Goal: Check status: Check status

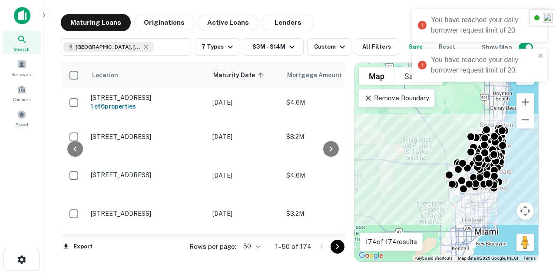
scroll to position [225, 192]
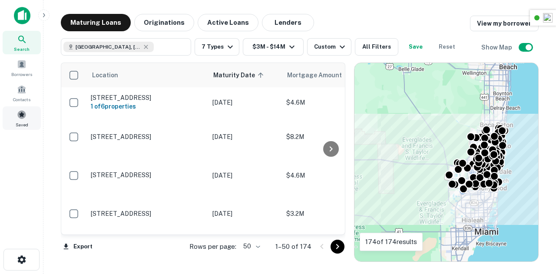
scroll to position [225, 0]
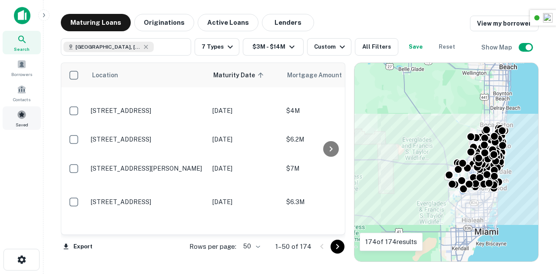
click at [15, 119] on div "Saved" at bounding box center [22, 117] width 38 height 23
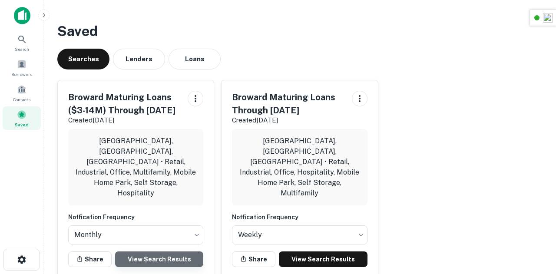
click at [146, 251] on link "View Search Results" at bounding box center [159, 259] width 88 height 16
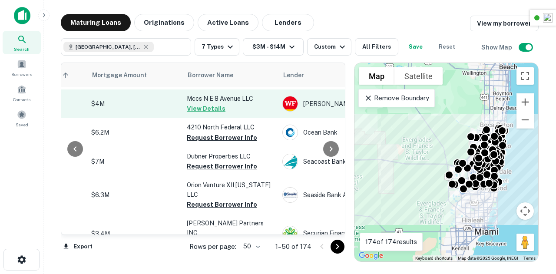
scroll to position [232, 195]
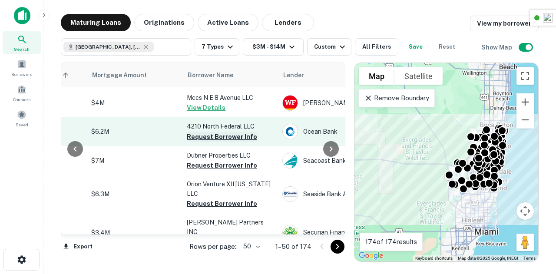
click at [233, 132] on button "Request Borrower Info" at bounding box center [222, 137] width 70 height 10
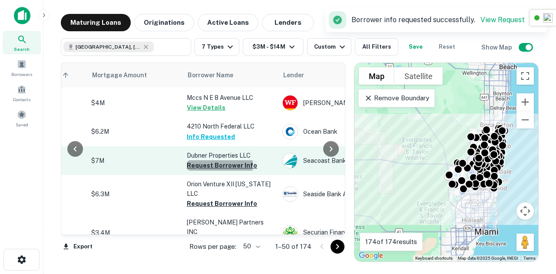
click at [217, 160] on button "Request Borrower Info" at bounding box center [222, 165] width 70 height 10
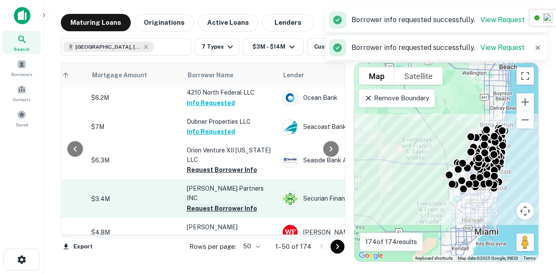
scroll to position [313, 195]
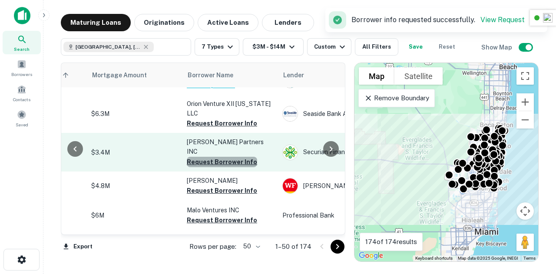
click at [228, 157] on button "Request Borrower Info" at bounding box center [222, 162] width 70 height 10
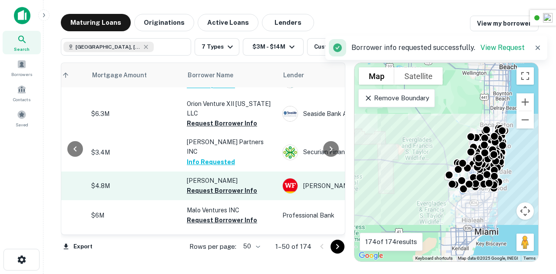
scroll to position [334, 205]
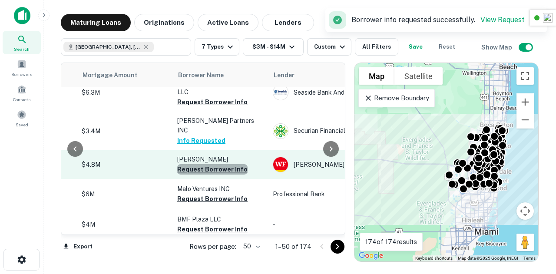
click at [217, 164] on button "Request Borrower Info" at bounding box center [212, 169] width 70 height 10
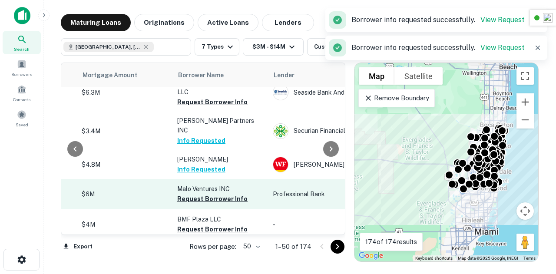
click at [205, 179] on td "Malo Ventures INC Request Borrower Info" at bounding box center [221, 194] width 96 height 30
click at [208, 194] on button "Request Borrower Info" at bounding box center [212, 199] width 70 height 10
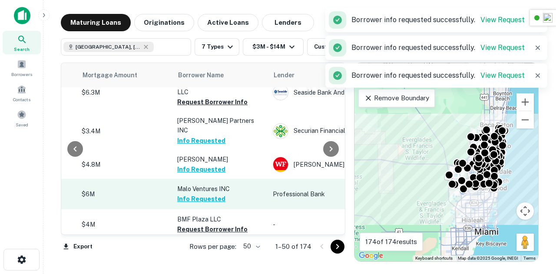
scroll to position [370, 205]
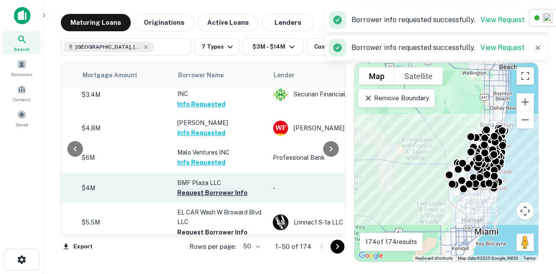
click at [209, 188] on button "Request Borrower Info" at bounding box center [212, 193] width 70 height 10
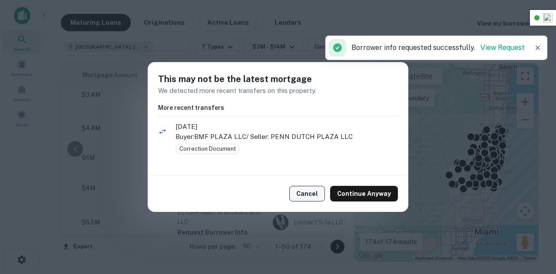
click at [311, 192] on button "Cancel" at bounding box center [307, 194] width 36 height 16
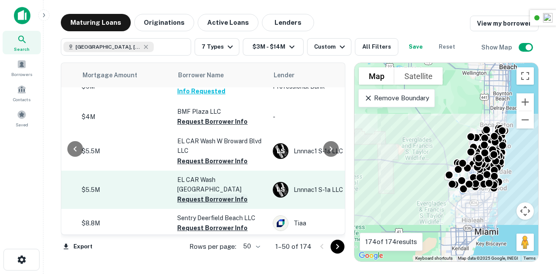
scroll to position [504, 205]
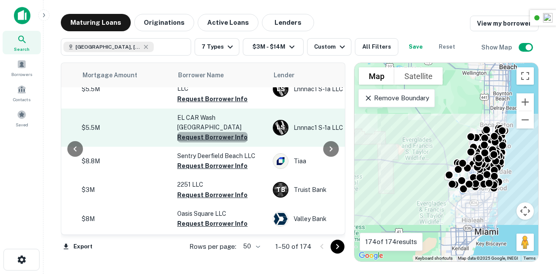
click at [225, 132] on button "Request Borrower Info" at bounding box center [212, 137] width 70 height 10
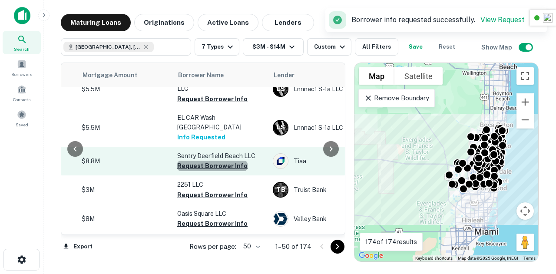
click at [219, 161] on button "Request Borrower Info" at bounding box center [212, 166] width 70 height 10
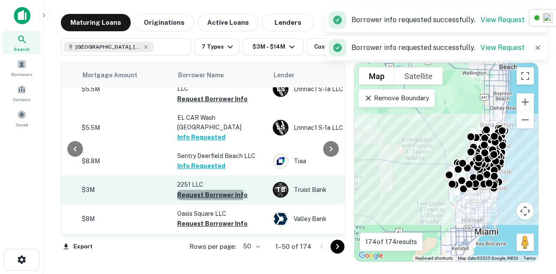
click at [209, 190] on button "Request Borrower Info" at bounding box center [212, 195] width 70 height 10
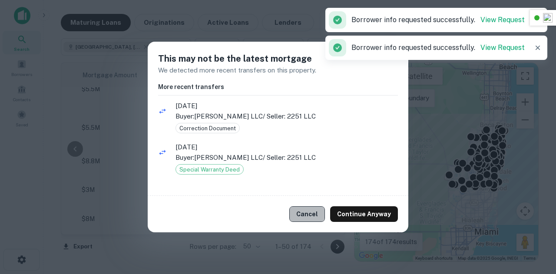
click at [306, 211] on button "Cancel" at bounding box center [307, 214] width 36 height 16
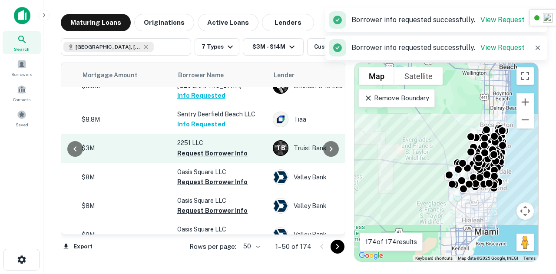
scroll to position [546, 205]
click at [223, 147] on button "Request Borrower Info" at bounding box center [212, 152] width 70 height 10
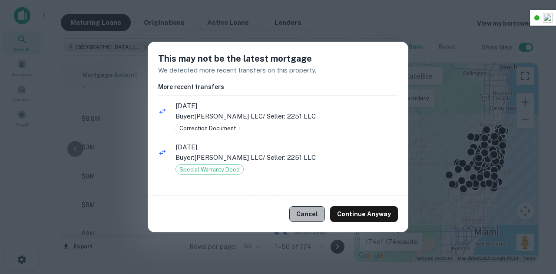
click at [308, 212] on button "Cancel" at bounding box center [307, 214] width 36 height 16
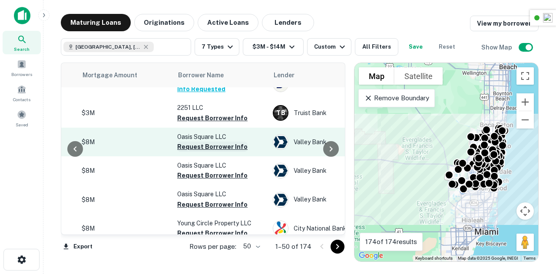
scroll to position [581, 205]
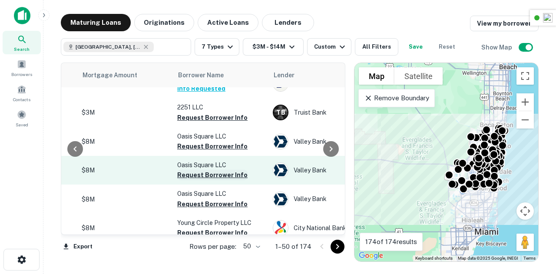
click at [204, 170] on button "Request Borrower Info" at bounding box center [212, 175] width 70 height 10
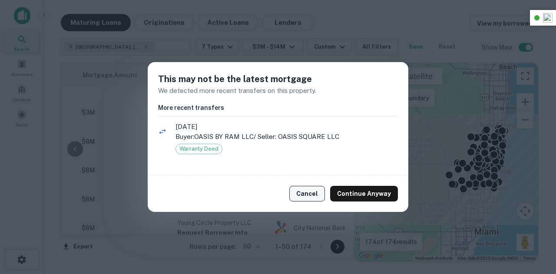
click at [309, 193] on button "Cancel" at bounding box center [307, 194] width 36 height 16
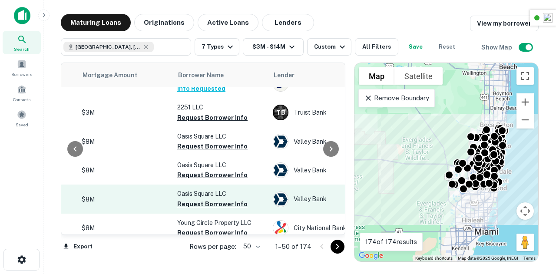
scroll to position [631, 205]
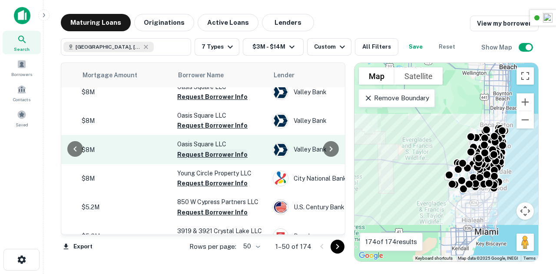
click at [214, 149] on button "Request Borrower Info" at bounding box center [212, 154] width 70 height 10
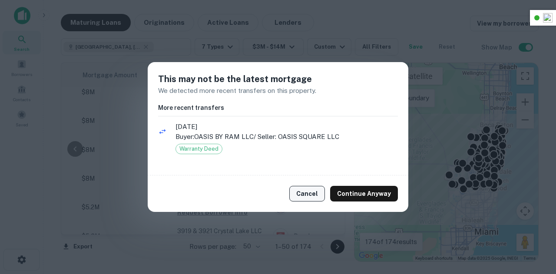
click at [307, 194] on button "Cancel" at bounding box center [307, 194] width 36 height 16
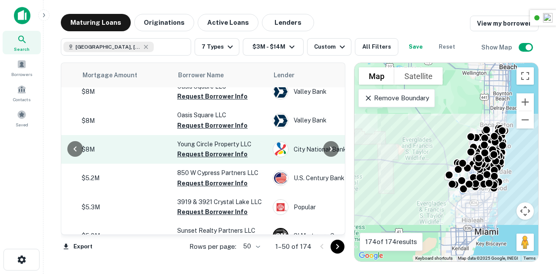
scroll to position [661, 205]
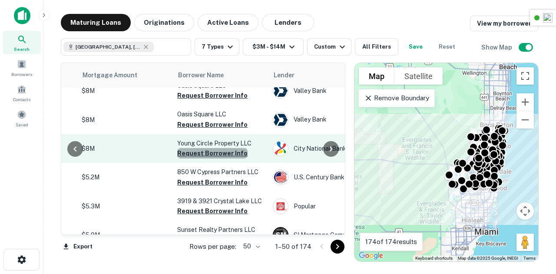
click at [217, 148] on button "Request Borrower Info" at bounding box center [212, 153] width 70 height 10
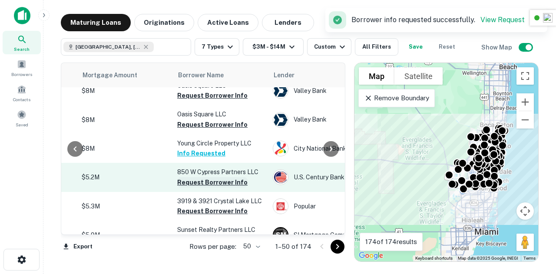
click at [216, 177] on button "Request Borrower Info" at bounding box center [212, 182] width 70 height 10
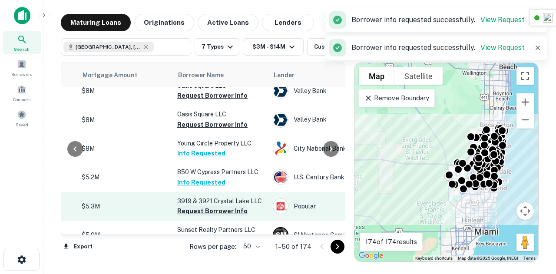
click at [214, 206] on button "Request Borrower Info" at bounding box center [212, 211] width 70 height 10
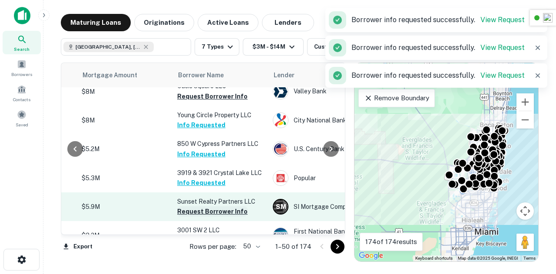
scroll to position [689, 205]
click at [221, 206] on button "Request Borrower Info" at bounding box center [212, 211] width 70 height 10
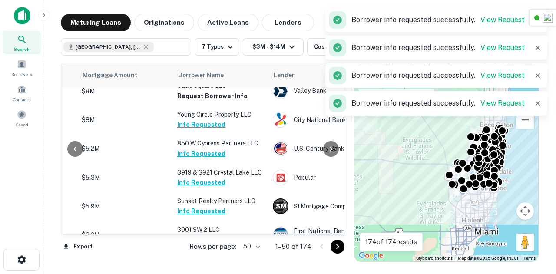
scroll to position [753, 205]
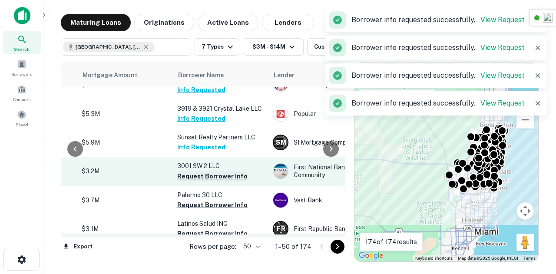
click at [215, 171] on button "Request Borrower Info" at bounding box center [212, 176] width 70 height 10
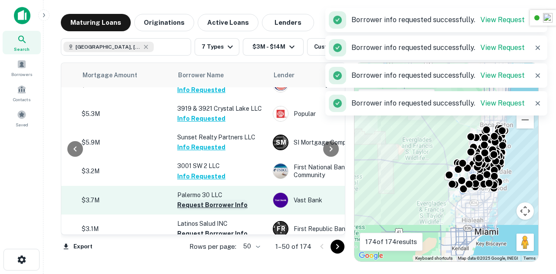
click at [215, 200] on button "Request Borrower Info" at bounding box center [212, 205] width 70 height 10
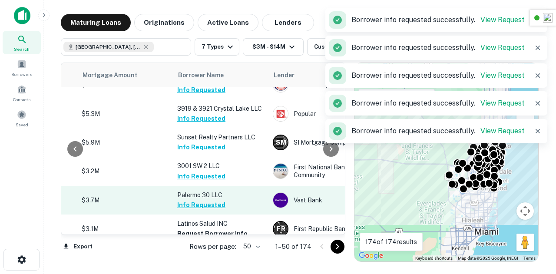
scroll to position [808, 205]
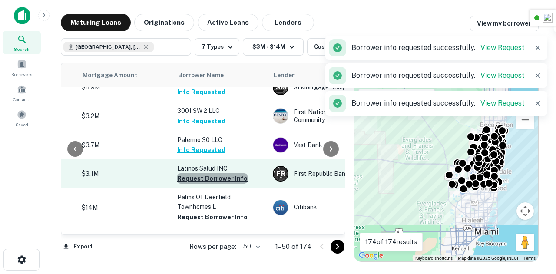
click at [219, 173] on button "Request Borrower Info" at bounding box center [212, 178] width 70 height 10
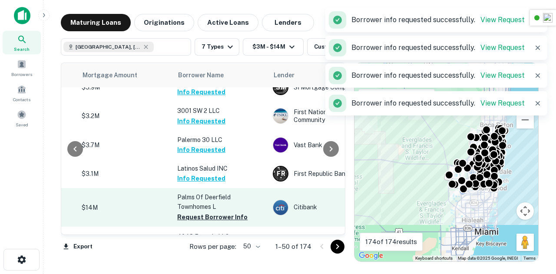
scroll to position [835, 218]
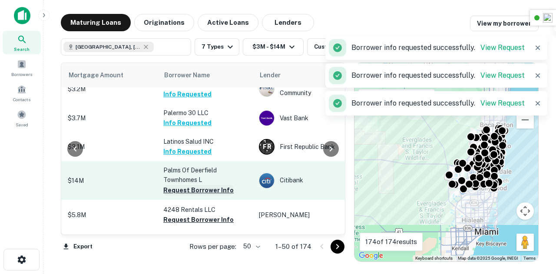
click at [199, 185] on button "Request Borrower Info" at bounding box center [198, 190] width 70 height 10
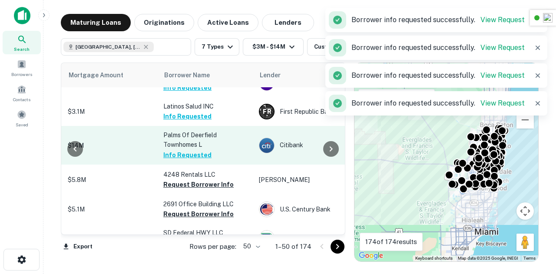
scroll to position [871, 218]
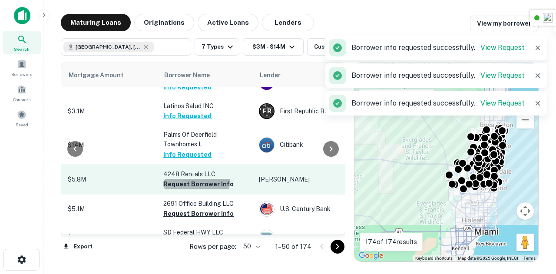
click at [189, 179] on button "Request Borrower Info" at bounding box center [198, 184] width 70 height 10
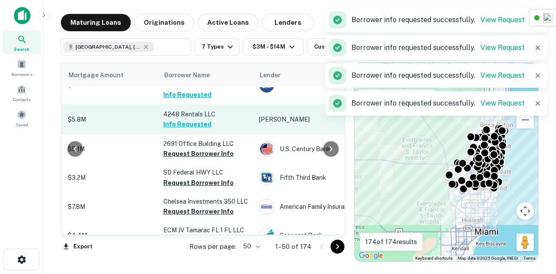
scroll to position [931, 218]
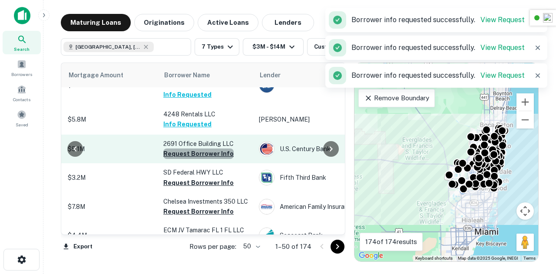
click at [203, 149] on button "Request Borrower Info" at bounding box center [198, 154] width 70 height 10
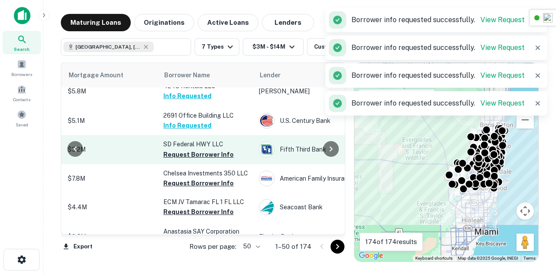
scroll to position [959, 218]
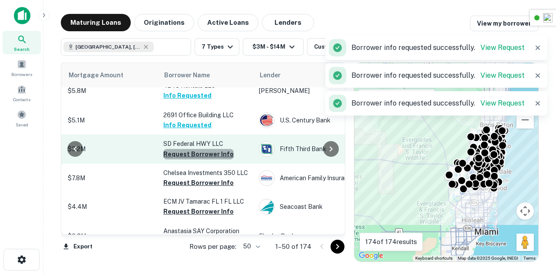
click at [200, 149] on button "Request Borrower Info" at bounding box center [198, 154] width 70 height 10
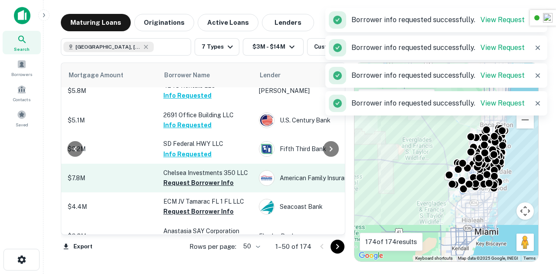
scroll to position [983, 218]
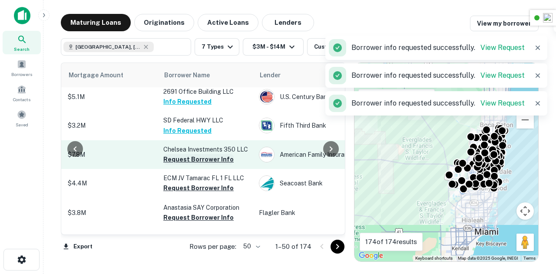
click at [190, 154] on button "Request Borrower Info" at bounding box center [198, 159] width 70 height 10
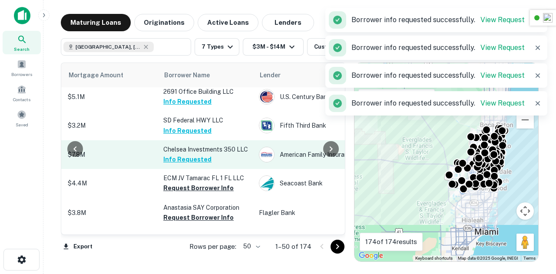
scroll to position [1016, 218]
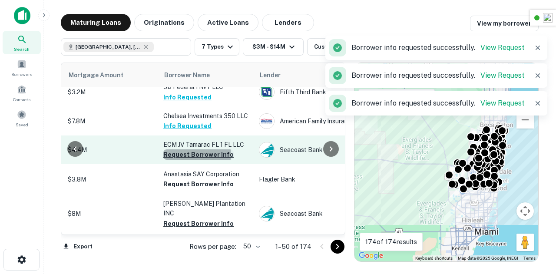
click at [196, 149] on button "Request Borrower Info" at bounding box center [198, 154] width 70 height 10
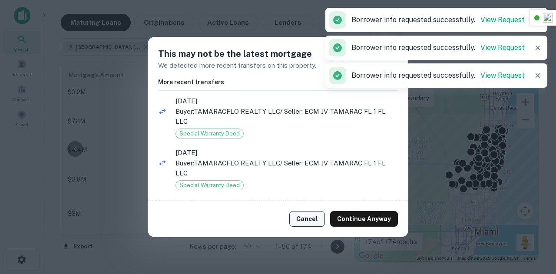
click at [313, 219] on button "Cancel" at bounding box center [307, 219] width 36 height 16
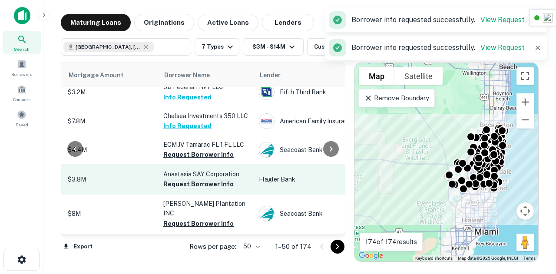
click at [200, 179] on button "Request Borrower Info" at bounding box center [198, 184] width 70 height 10
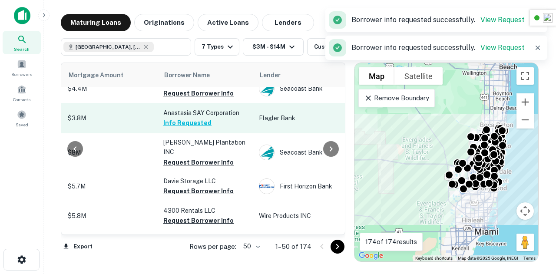
scroll to position [1084, 218]
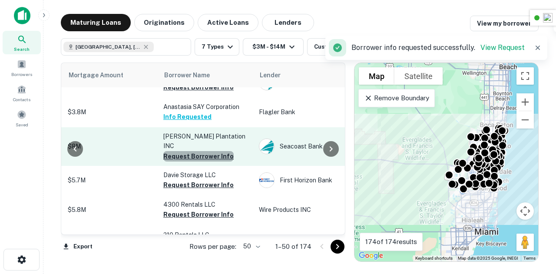
click at [208, 151] on button "Request Borrower Info" at bounding box center [198, 156] width 70 height 10
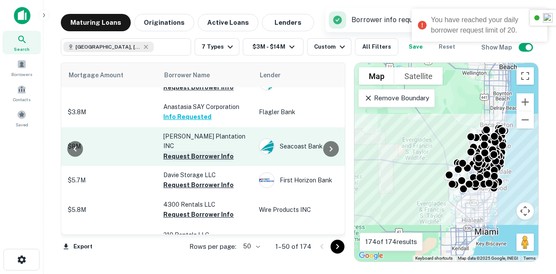
scroll to position [1104, 218]
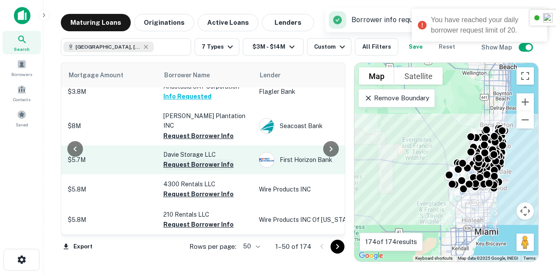
click at [217, 159] on button "Request Borrower Info" at bounding box center [198, 164] width 70 height 10
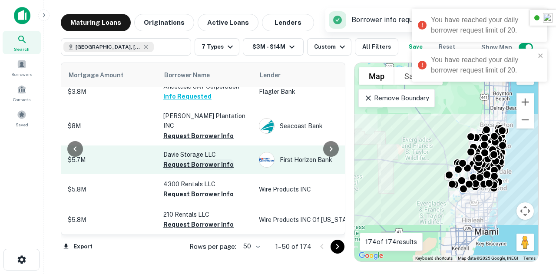
scroll to position [1135, 218]
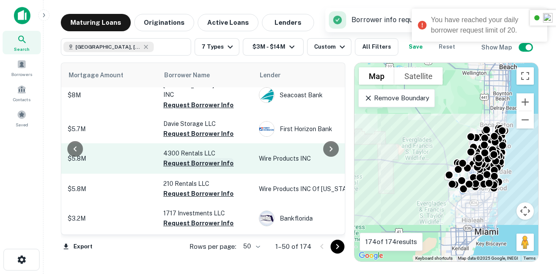
click at [193, 158] on button "Request Borrower Info" at bounding box center [198, 163] width 70 height 10
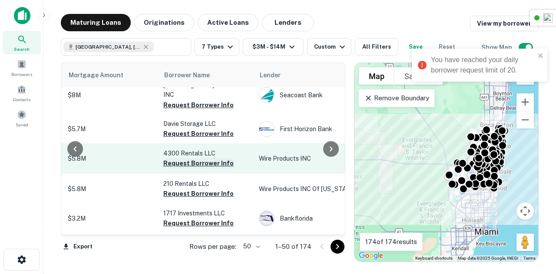
scroll to position [1157, 218]
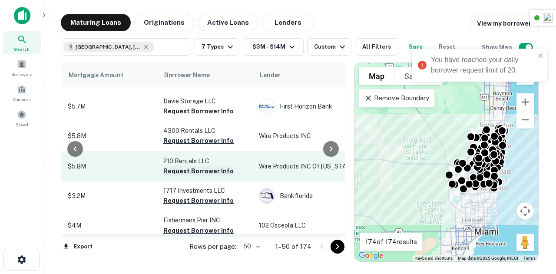
click at [205, 166] on button "Request Borrower Info" at bounding box center [198, 171] width 70 height 10
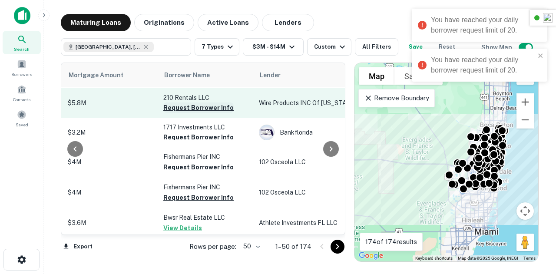
scroll to position [1224, 218]
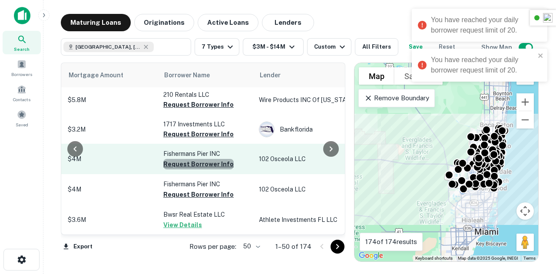
click at [201, 159] on button "Request Borrower Info" at bounding box center [198, 164] width 70 height 10
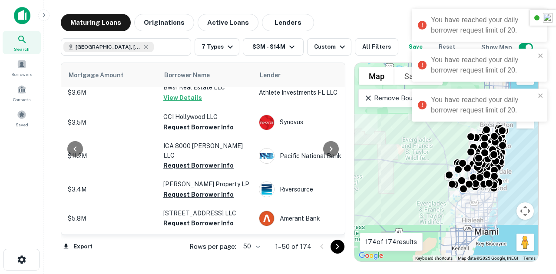
scroll to position [1351, 218]
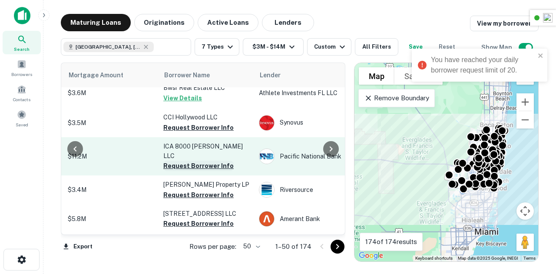
click at [203, 161] on button "Request Borrower Info" at bounding box center [198, 166] width 70 height 10
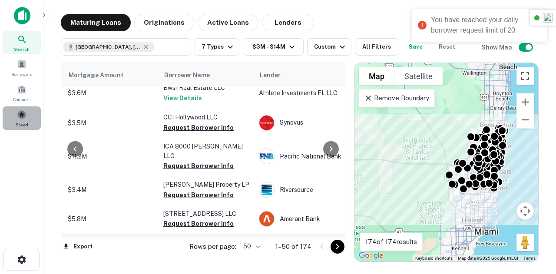
click at [26, 119] on div "Saved" at bounding box center [22, 117] width 38 height 23
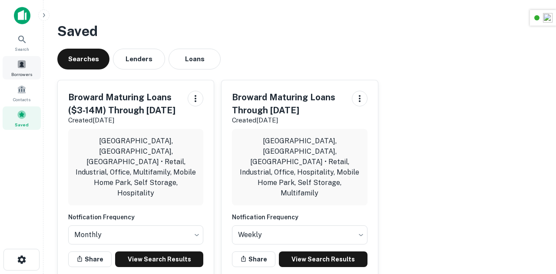
click at [12, 68] on div "Borrowers" at bounding box center [22, 67] width 38 height 23
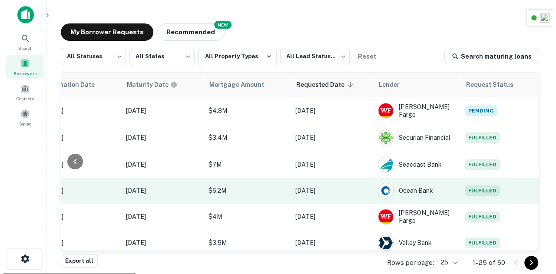
scroll to position [437, 462]
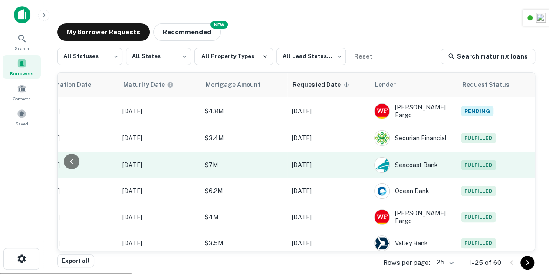
click at [471, 165] on span "Fulfilled" at bounding box center [478, 165] width 35 height 10
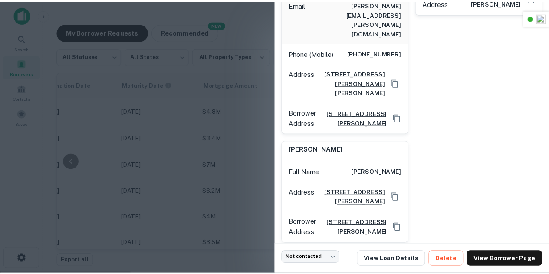
scroll to position [234, 0]
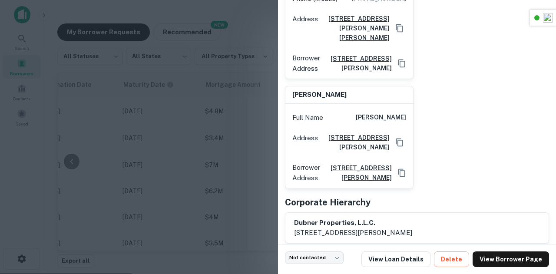
click at [218, 140] on div at bounding box center [278, 137] width 556 height 274
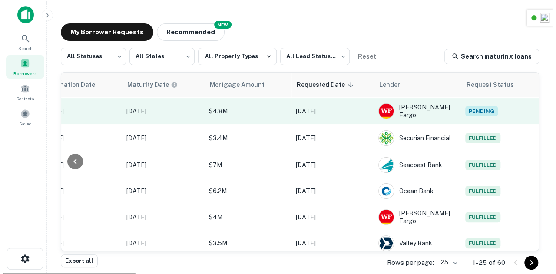
scroll to position [446, 455]
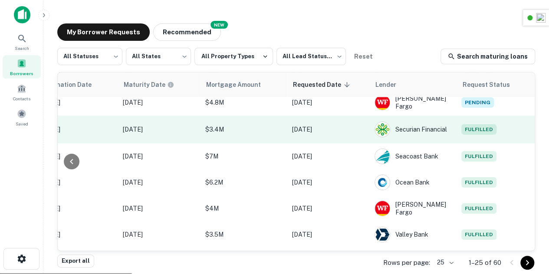
click at [479, 132] on span "Fulfilled" at bounding box center [479, 129] width 35 height 10
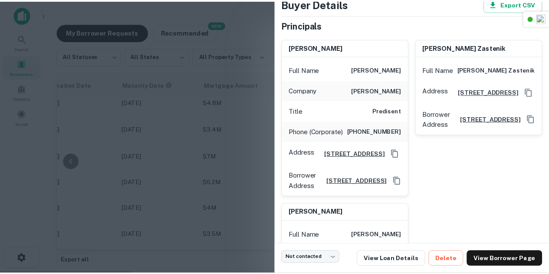
scroll to position [59, 0]
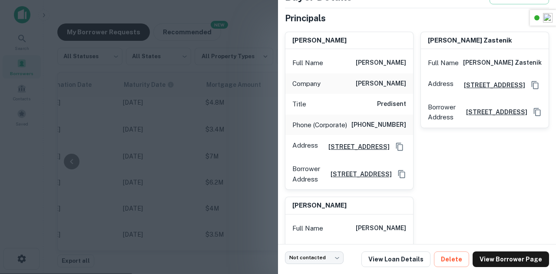
click at [211, 106] on div at bounding box center [278, 137] width 556 height 274
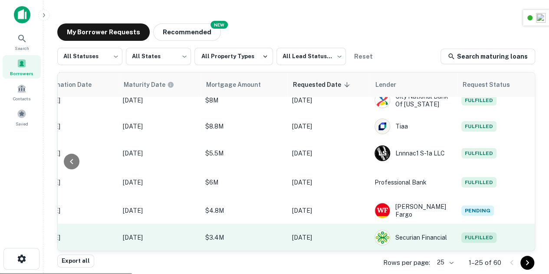
scroll to position [337, 455]
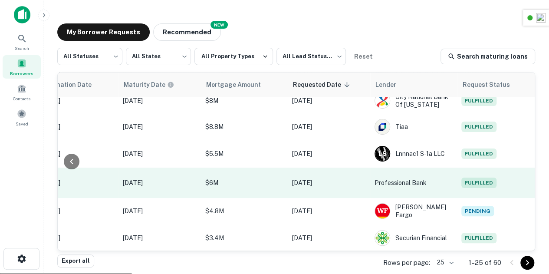
click at [474, 178] on span "Fulfilled" at bounding box center [479, 183] width 35 height 10
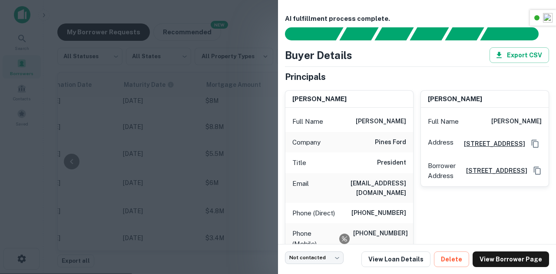
click at [228, 125] on div at bounding box center [278, 137] width 556 height 274
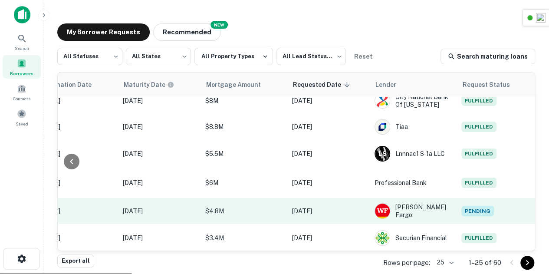
click at [465, 212] on span "Pending" at bounding box center [478, 211] width 33 height 10
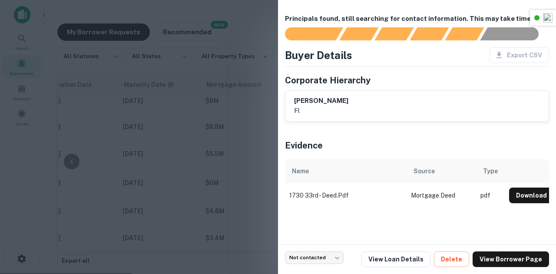
click at [253, 138] on div at bounding box center [278, 137] width 556 height 274
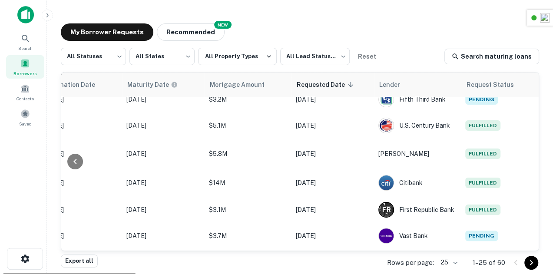
scroll to position [0, 455]
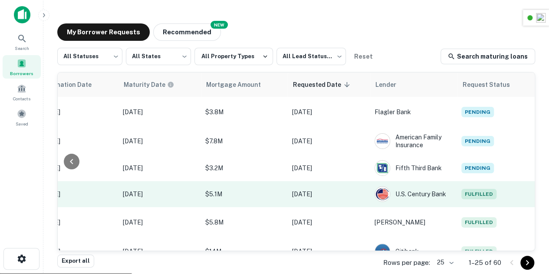
click at [482, 192] on span "Fulfilled" at bounding box center [479, 194] width 35 height 10
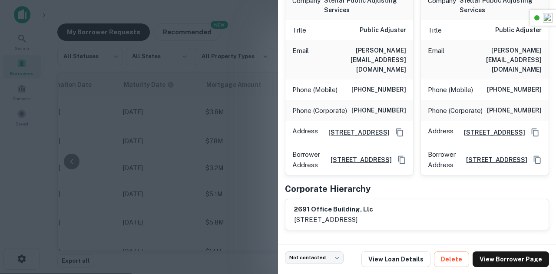
scroll to position [143, 0]
click at [237, 151] on div at bounding box center [278, 137] width 556 height 274
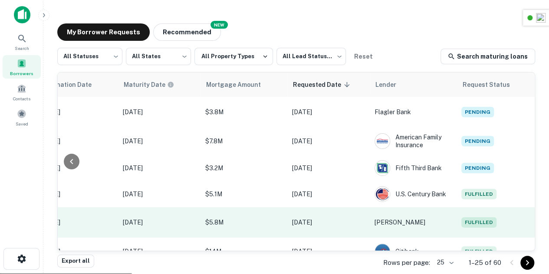
click at [474, 219] on span "Fulfilled" at bounding box center [479, 222] width 35 height 10
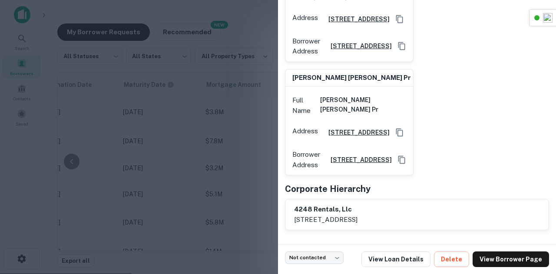
scroll to position [305, 0]
click at [244, 175] on div at bounding box center [278, 137] width 556 height 274
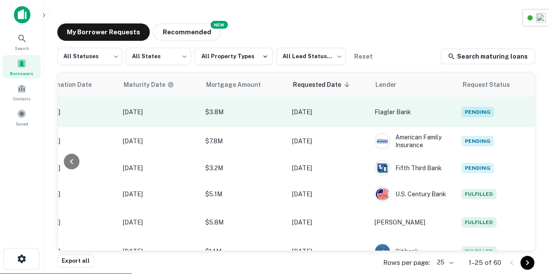
click at [486, 105] on td "Pending" at bounding box center [496, 112] width 78 height 30
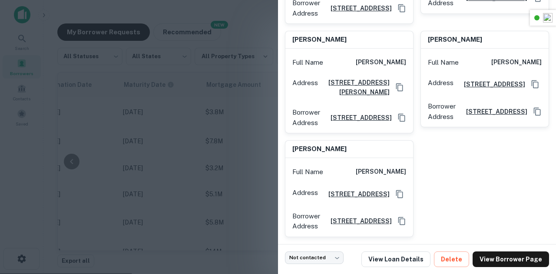
scroll to position [288, 0]
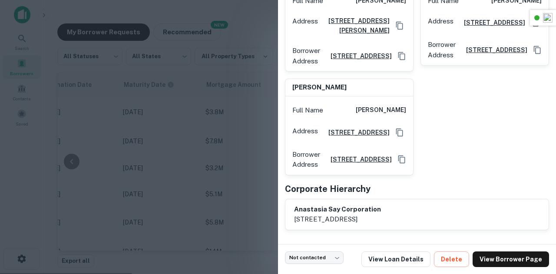
click at [203, 130] on div at bounding box center [278, 137] width 556 height 274
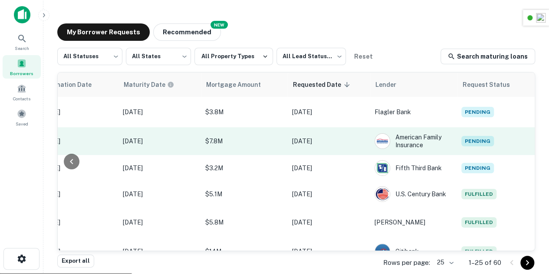
click at [464, 141] on span "Pending" at bounding box center [478, 141] width 33 height 10
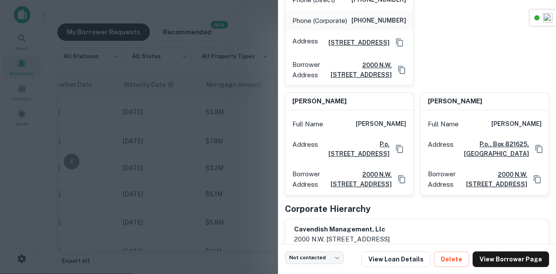
scroll to position [281, 0]
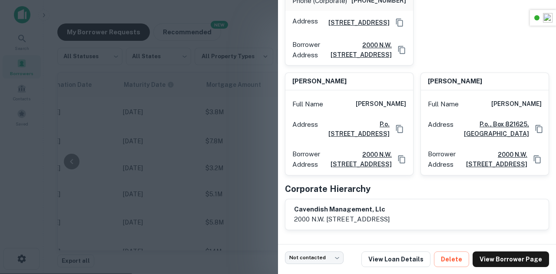
click at [209, 149] on div at bounding box center [278, 137] width 556 height 274
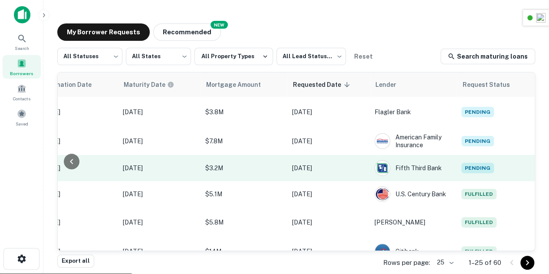
click at [478, 163] on span "Pending" at bounding box center [478, 168] width 33 height 10
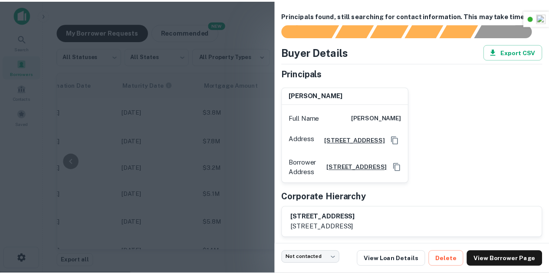
scroll to position [53, 0]
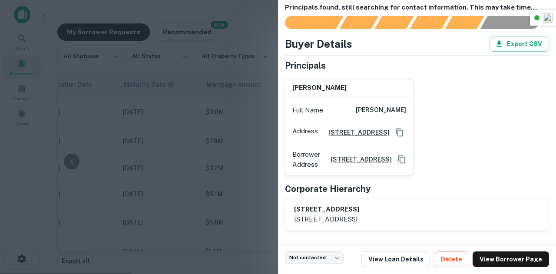
click at [236, 134] on div at bounding box center [278, 137] width 556 height 274
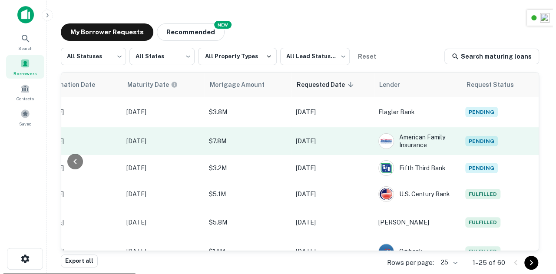
scroll to position [96, 455]
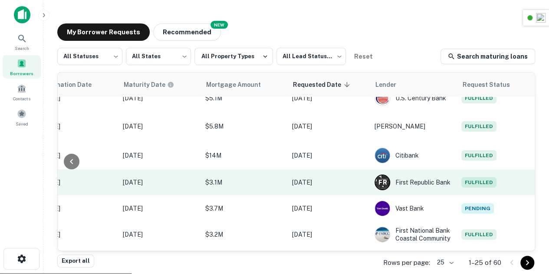
click at [475, 185] on span "Fulfilled" at bounding box center [479, 182] width 35 height 10
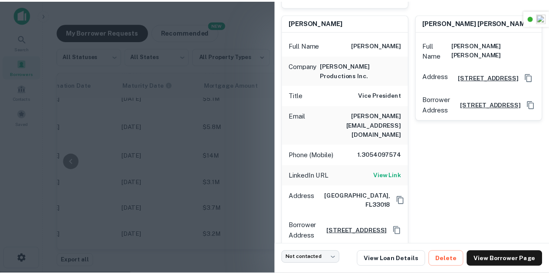
scroll to position [1054, 0]
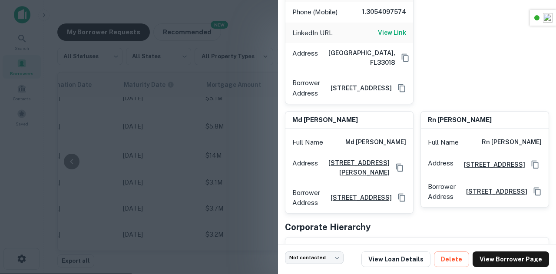
click at [235, 155] on div at bounding box center [278, 137] width 556 height 274
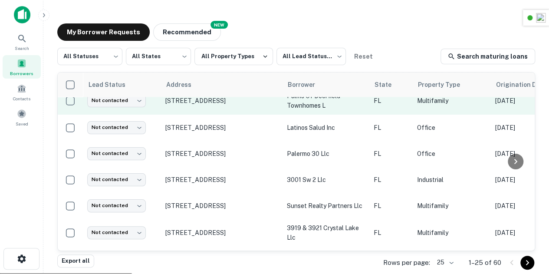
scroll to position [0, 0]
